Goal: Task Accomplishment & Management: Use online tool/utility

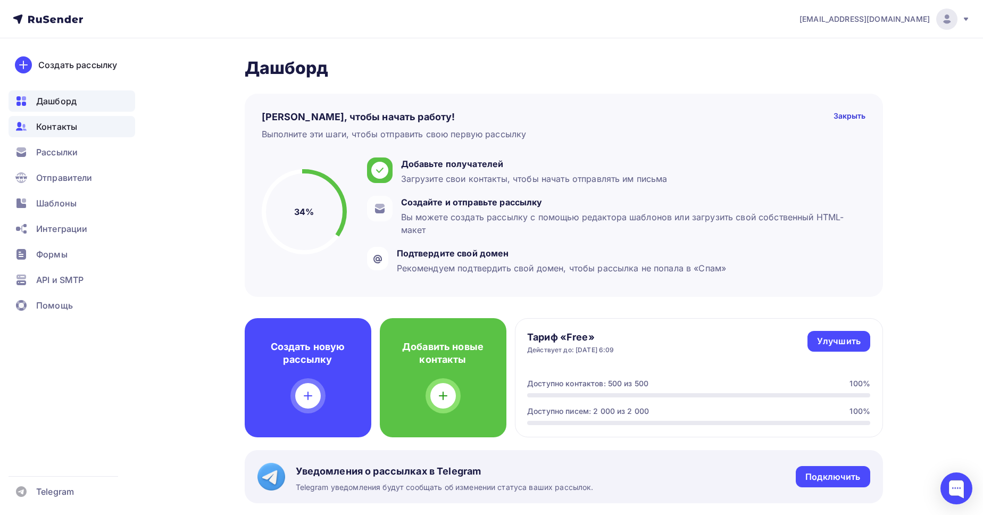
click at [82, 133] on div "Контакты" at bounding box center [72, 126] width 127 height 21
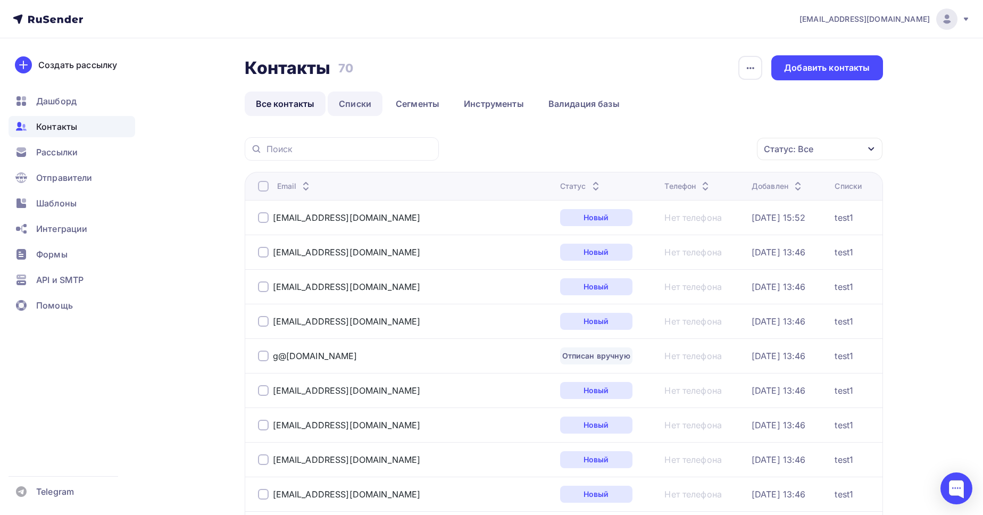
click at [371, 106] on link "Списки" at bounding box center [355, 103] width 55 height 24
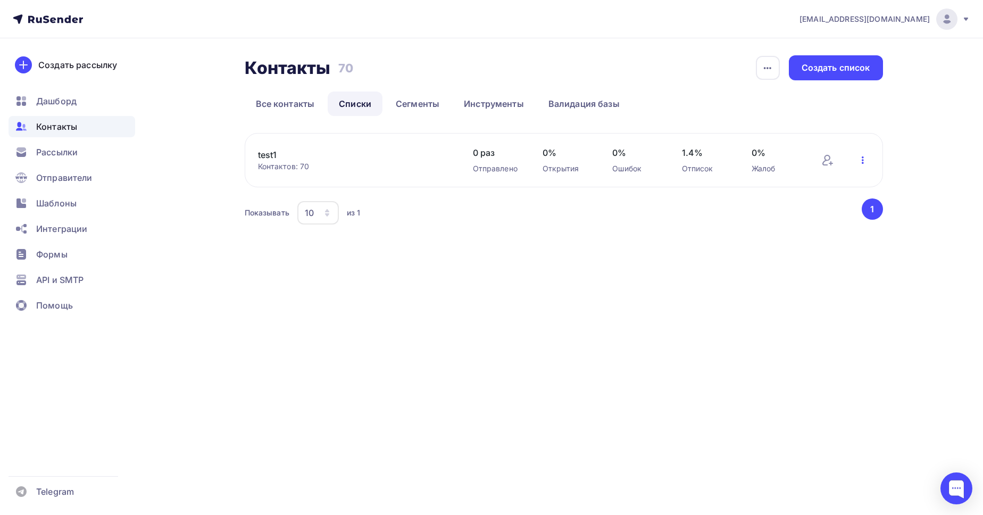
click at [863, 160] on icon "button" at bounding box center [862, 159] width 2 height 7
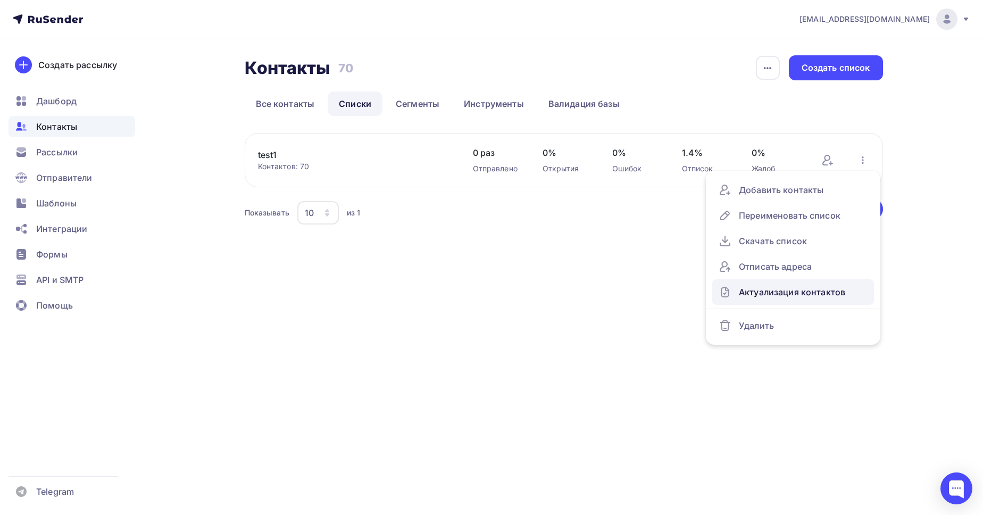
click at [790, 303] on link "Актуализация контактов" at bounding box center [793, 292] width 162 height 26
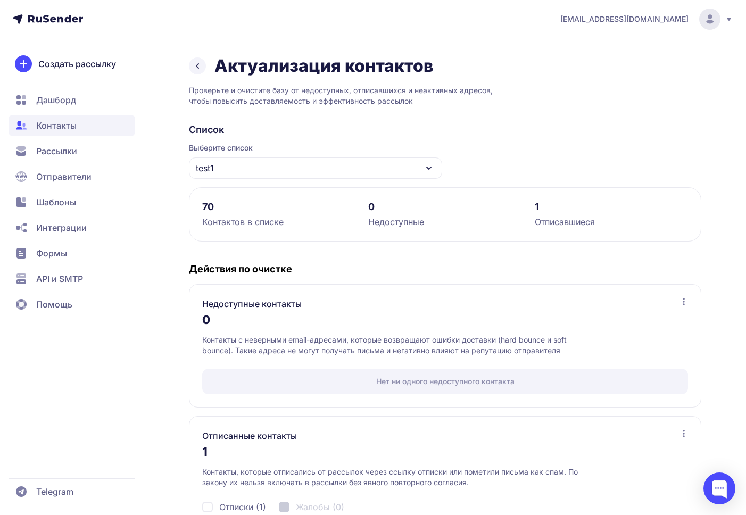
click at [299, 173] on div "test1" at bounding box center [315, 167] width 253 height 21
click at [57, 279] on span "API и SMTP" at bounding box center [59, 278] width 47 height 13
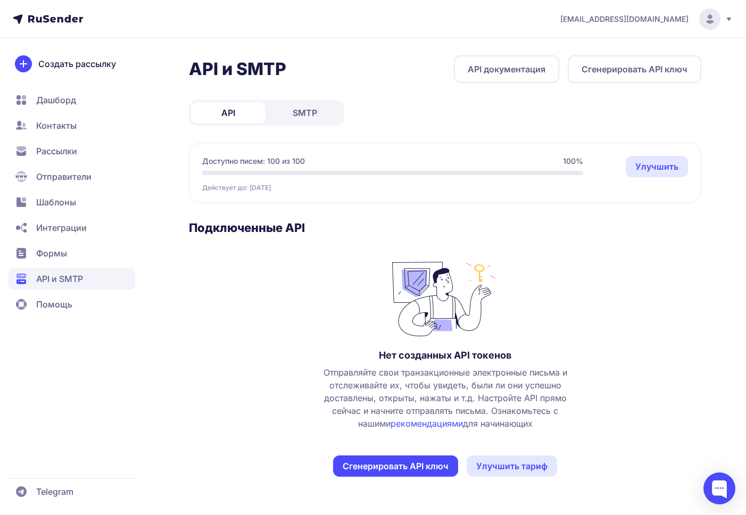
click at [411, 468] on button "Сгенерировать API ключ" at bounding box center [395, 465] width 125 height 21
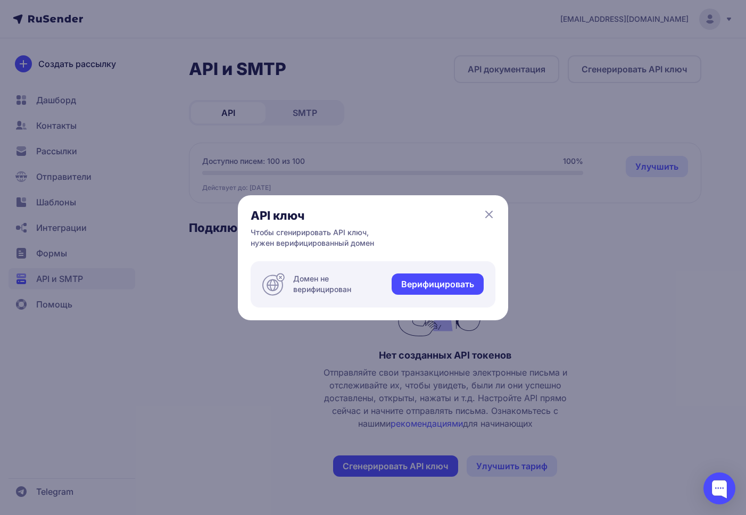
click at [491, 220] on icon at bounding box center [488, 214] width 13 height 13
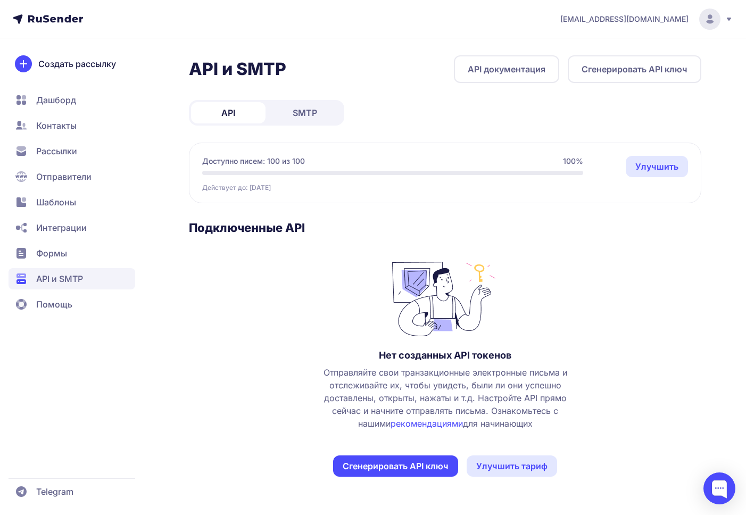
click at [696, 23] on div "[EMAIL_ADDRESS][DOMAIN_NAME]" at bounding box center [646, 19] width 173 height 21
click at [625, 103] on div "Выйти" at bounding box center [637, 100] width 179 height 21
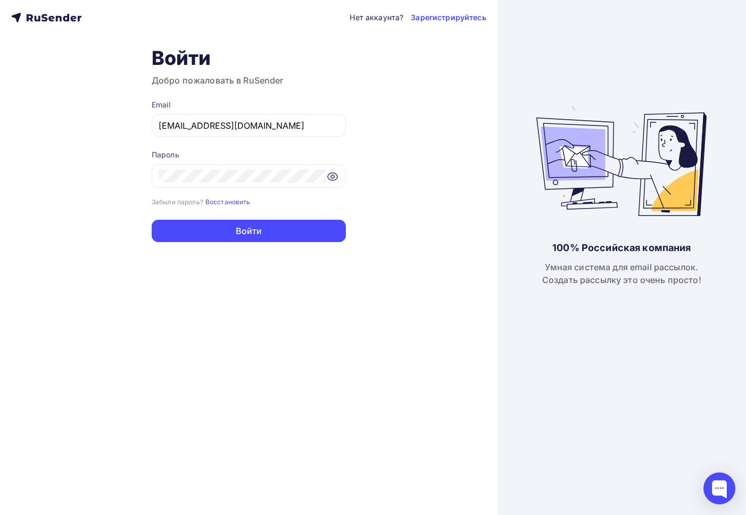
click at [98, 153] on div "Нет аккаунта? Зарегистрируйтесь Войти Добро пожаловать в RuSender Email [EMAIL_…" at bounding box center [248, 257] width 497 height 515
click at [244, 131] on input "[EMAIL_ADDRESS][DOMAIN_NAME]" at bounding box center [248, 125] width 180 height 13
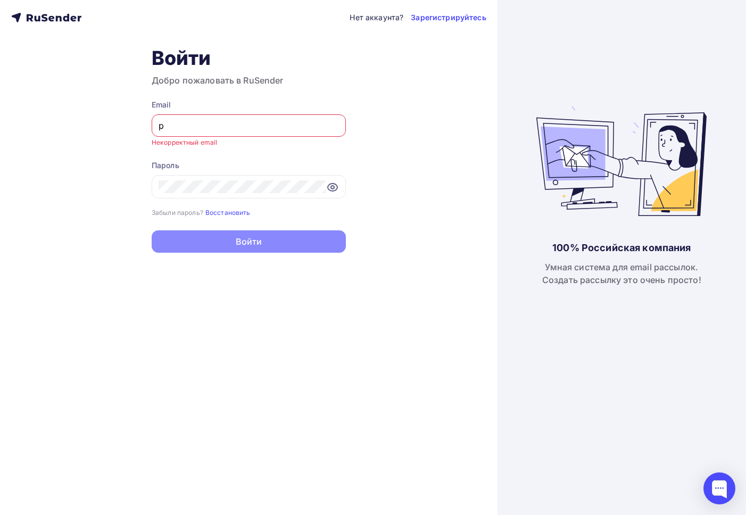
type input "pr"
click at [277, 100] on div "Email" at bounding box center [249, 104] width 194 height 11
